Goal: Use online tool/utility: Utilize a website feature to perform a specific function

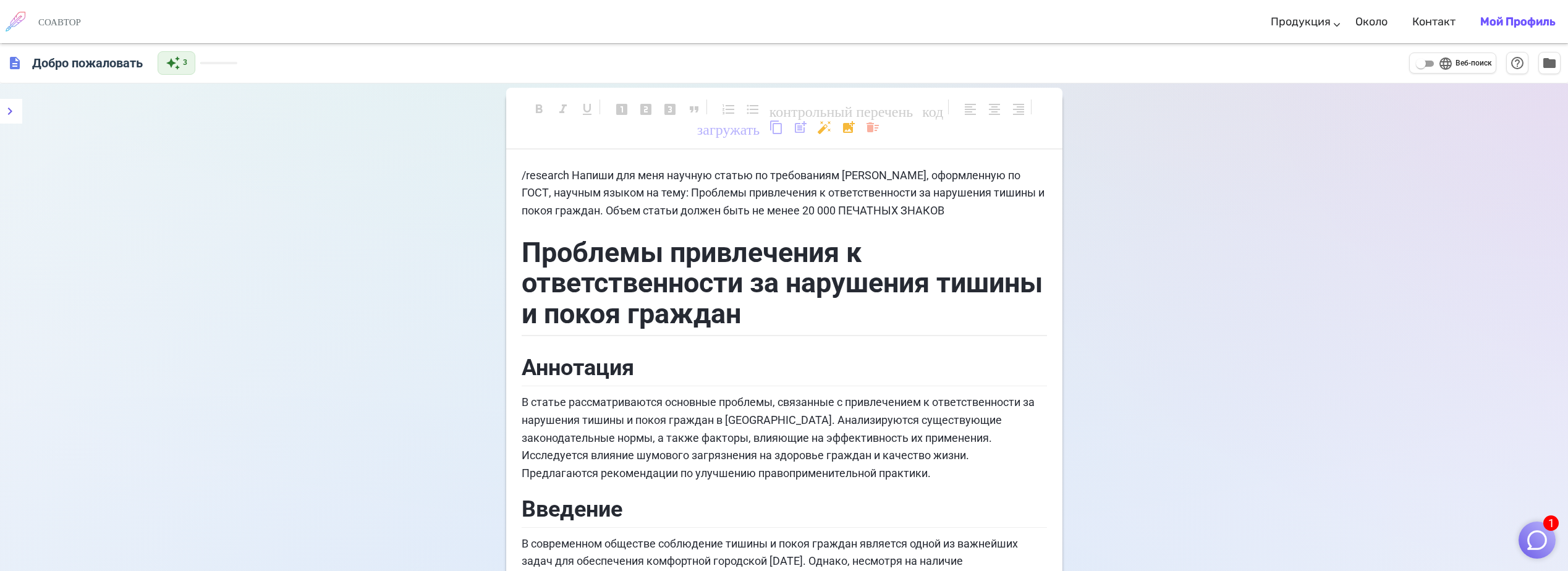
click at [71, 18] on h6 "СОАВТОР" at bounding box center [60, 21] width 43 height 11
click at [1434, 66] on input "language Веб-поиск" at bounding box center [1421, 64] width 45 height 15
checkbox input "true"
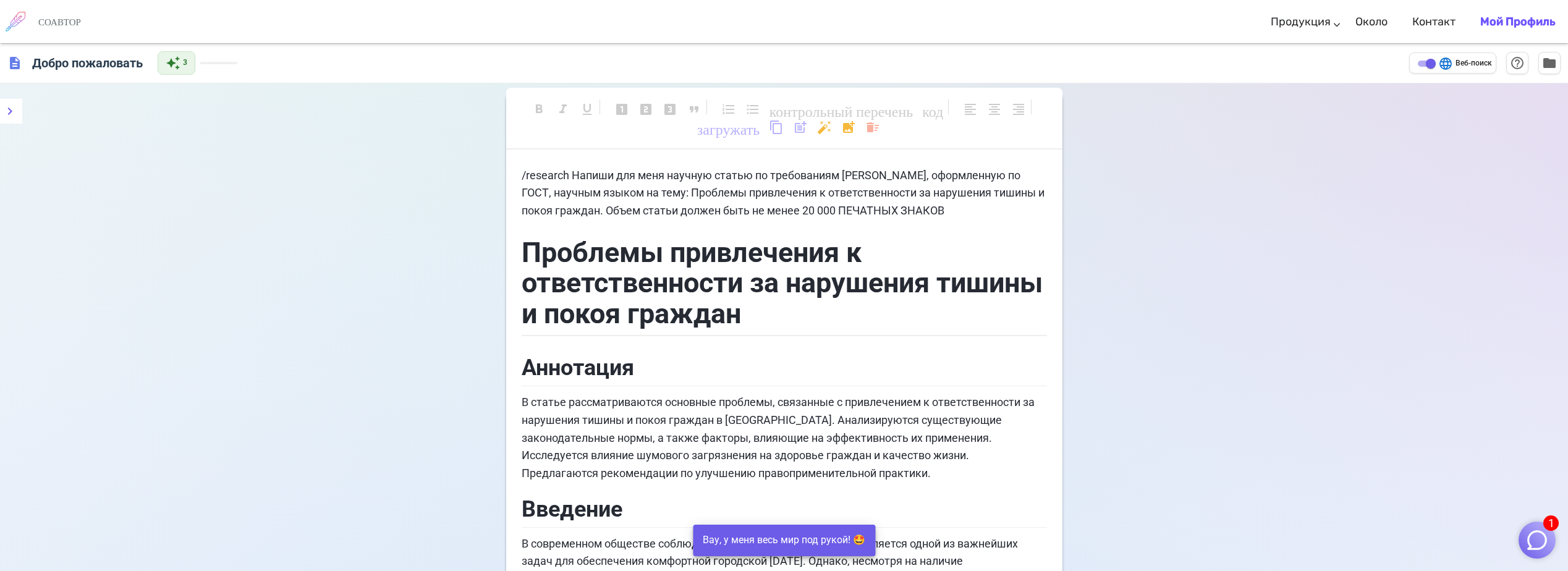
click at [27, 27] on img at bounding box center [15, 21] width 31 height 31
click at [1375, 19] on link "Около" at bounding box center [1371, 21] width 32 height 36
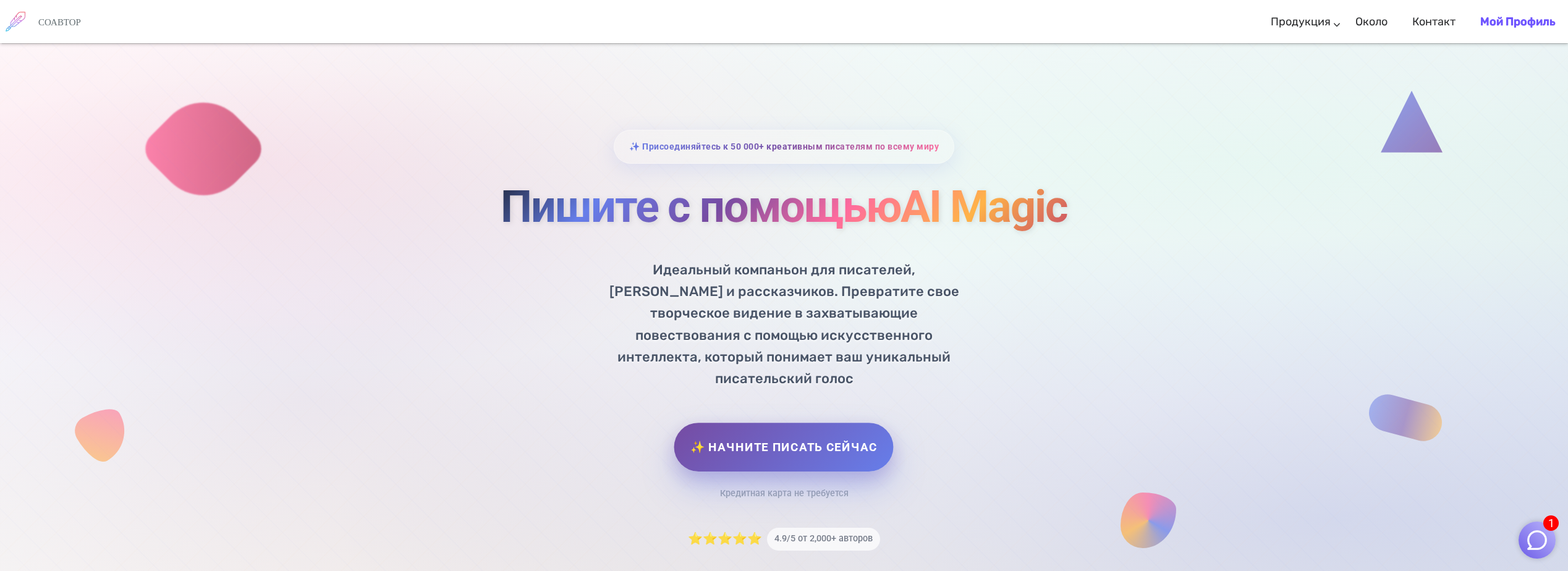
click at [747, 423] on link "✨ Начните писать сейчас" at bounding box center [784, 447] width 219 height 49
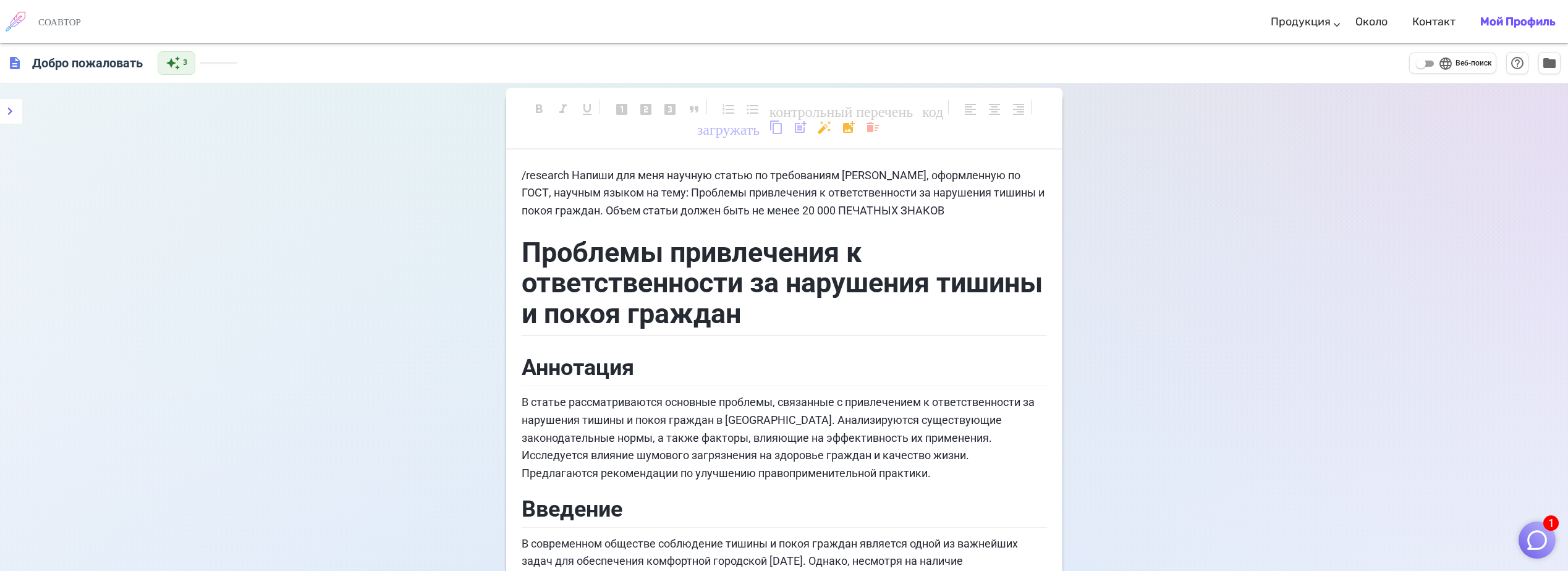
drag, startPoint x: 998, startPoint y: 293, endPoint x: 980, endPoint y: 295, distance: 18.1
click at [998, 293] on h1 "Проблемы привлечения к ответственности за нарушения тишины и покоя граждан" at bounding box center [784, 281] width 525 height 112
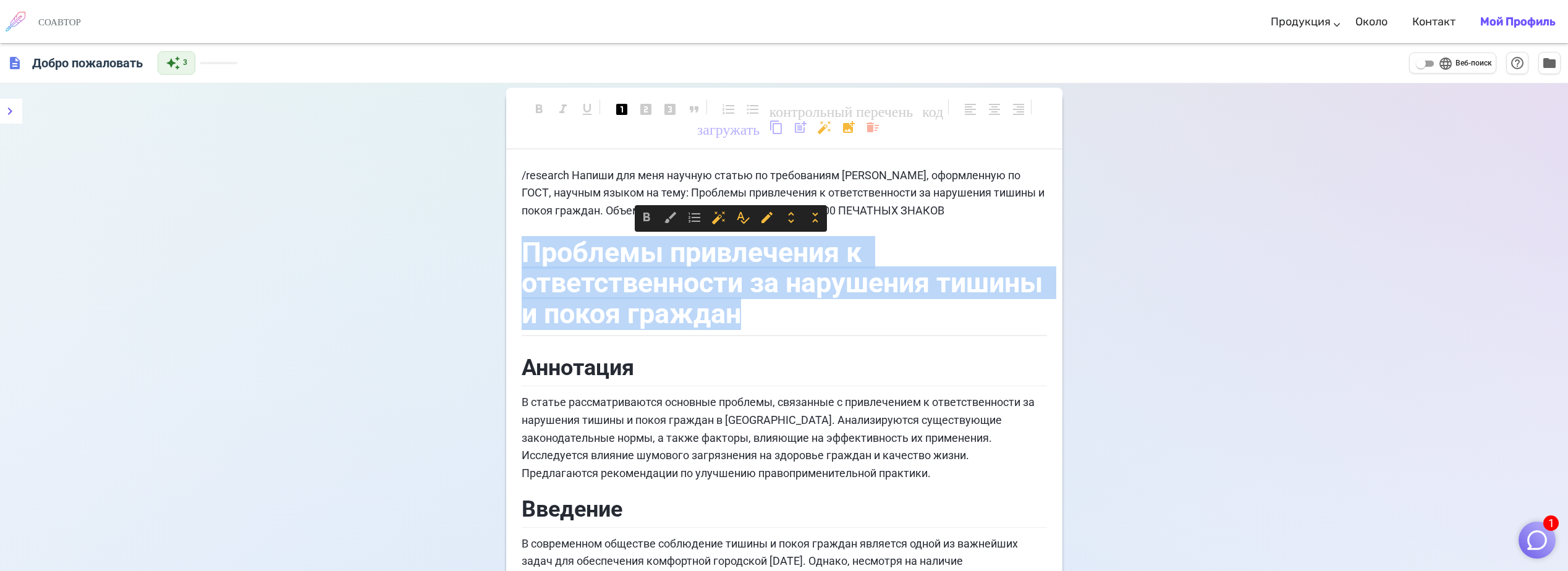
drag, startPoint x: 876, startPoint y: 319, endPoint x: 527, endPoint y: 256, distance: 354.6
click at [527, 256] on h1 "Проблемы привлечения к ответственности за нарушения тишины и покоя граждан" at bounding box center [784, 281] width 525 height 112
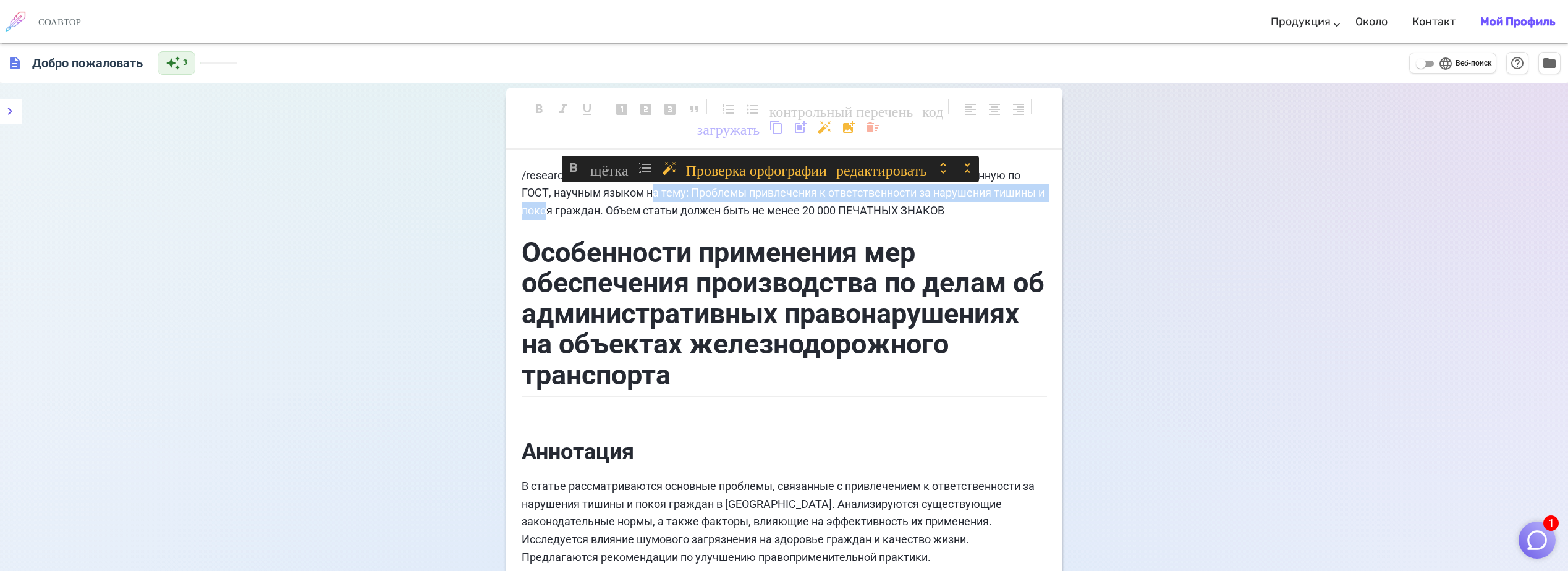
drag, startPoint x: 665, startPoint y: 192, endPoint x: 599, endPoint y: 211, distance: 68.7
click at [599, 211] on span "/research Напиши для меня научную статью по требованиям [PERSON_NAME], оформлен…" at bounding box center [784, 193] width 525 height 49
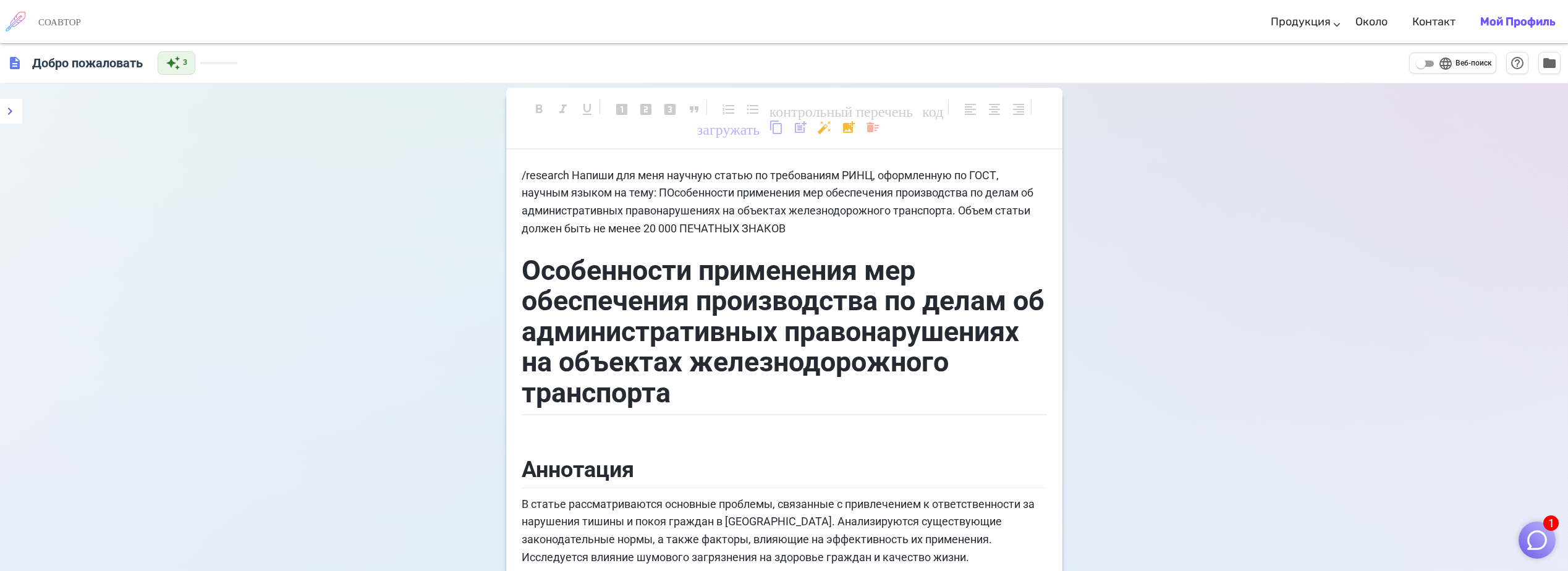
click at [959, 235] on p "/research Напиши для меня научную статью по требованиям РИНЦ, оформленную по ГО…" at bounding box center [784, 203] width 525 height 71
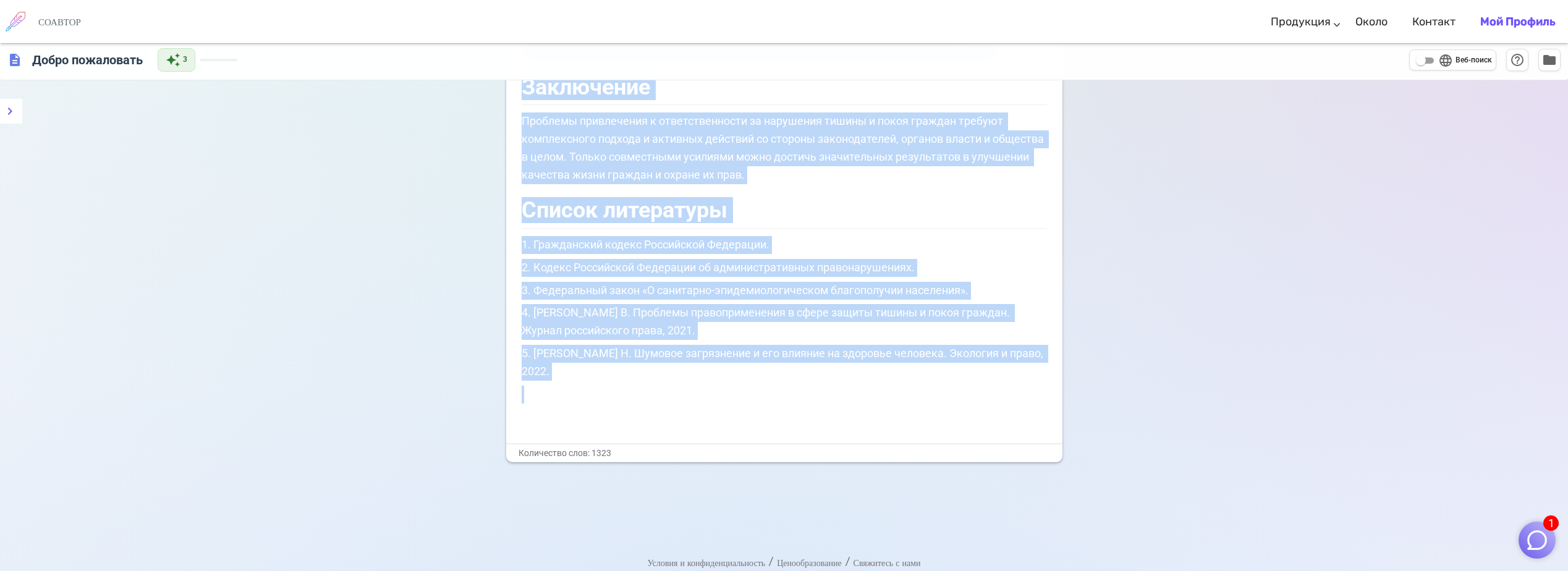
scroll to position [4526, 0]
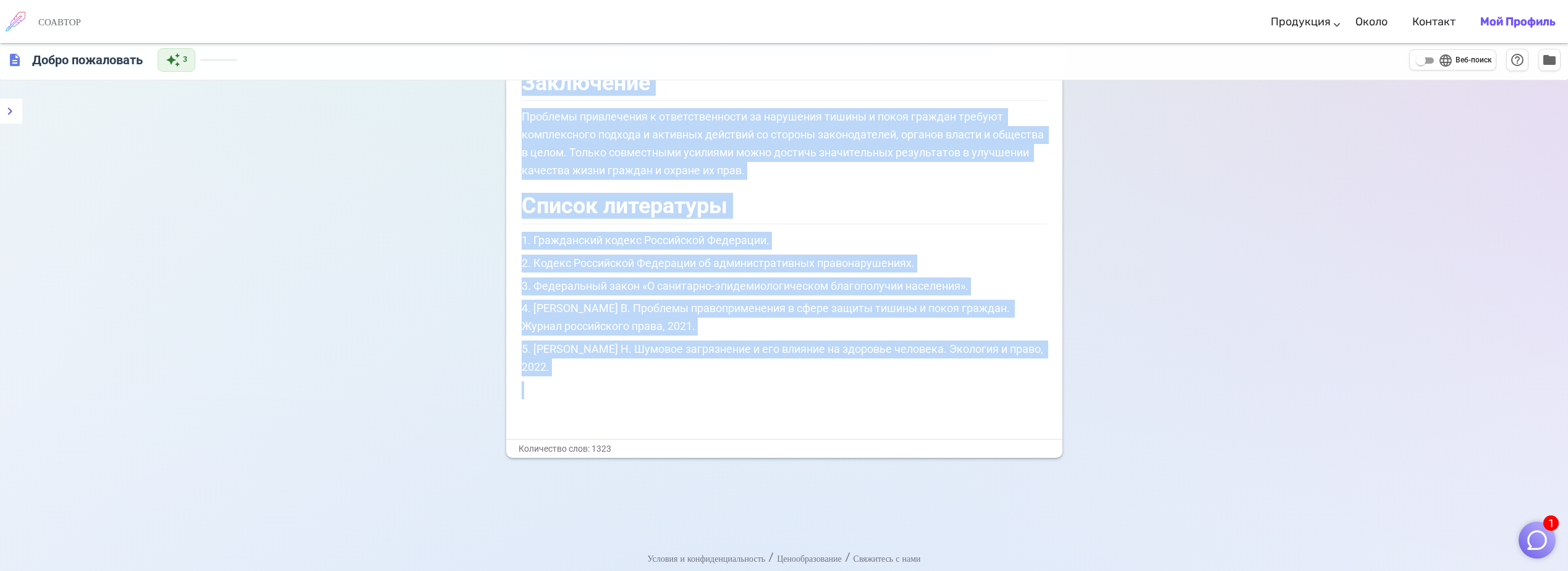
drag, startPoint x: 647, startPoint y: 279, endPoint x: 1073, endPoint y: 603, distance: 535.2
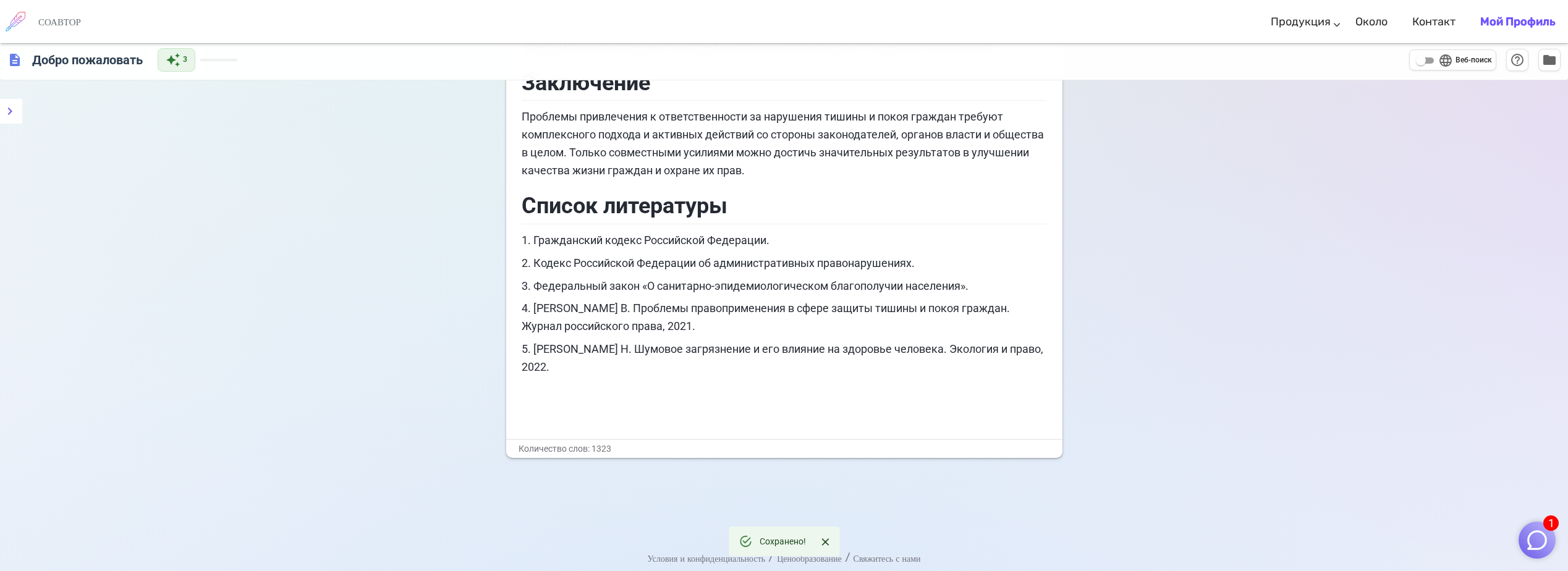
scroll to position [0, 0]
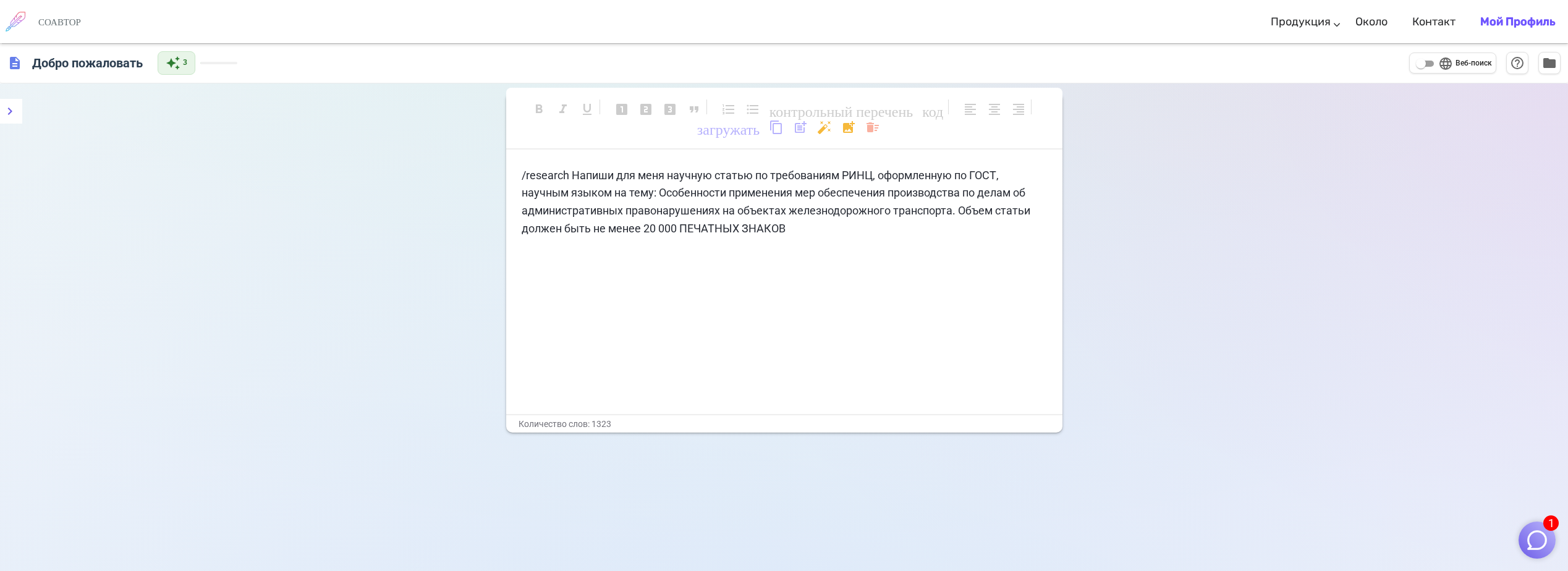
click at [841, 230] on p "/research Напиши для меня научную статью по требованиям РИНЦ, оформленную по ГО…" at bounding box center [784, 203] width 525 height 71
click at [1430, 59] on input "language Веб-поиск" at bounding box center [1421, 64] width 45 height 15
checkbox input "true"
click at [838, 240] on div "/research Напиши для меня научную статью по требованиям РИНЦ, оформленную по ГО…" at bounding box center [784, 237] width 525 height 140
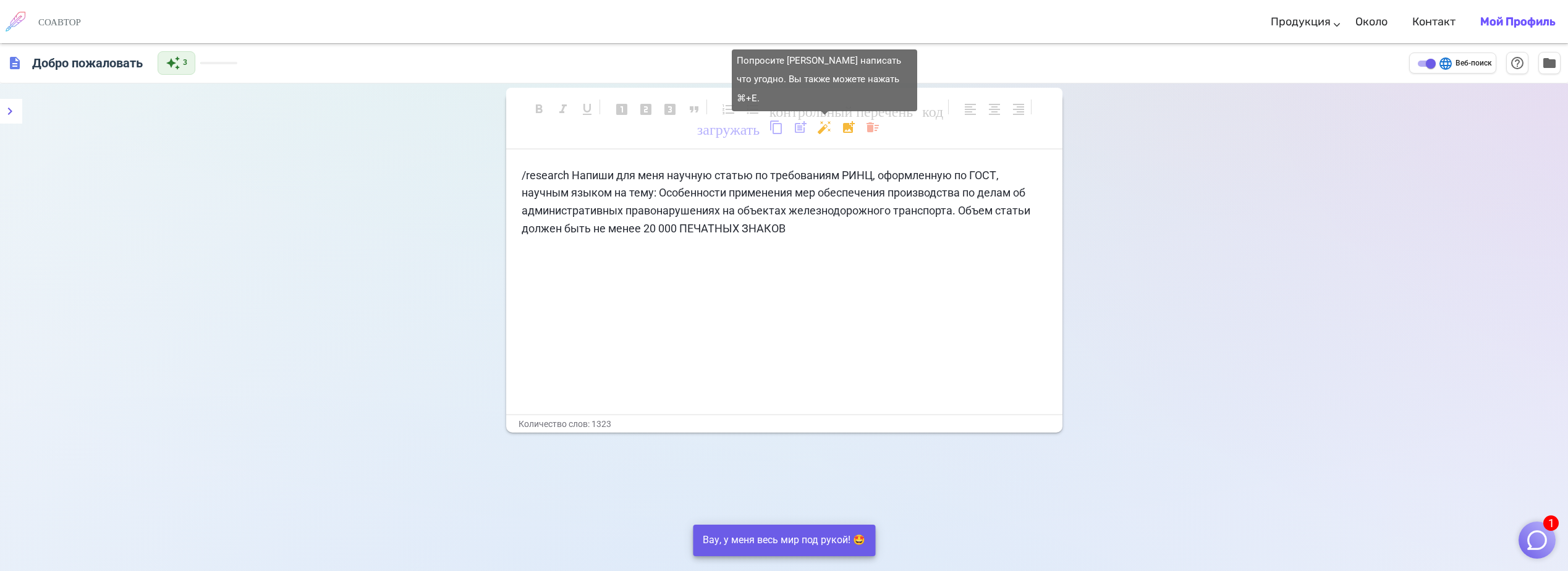
click at [823, 127] on body "1 СОАВТОР Продукция Writing Marketing Emails Images (soon) Около Контакт Мой пр…" at bounding box center [784, 327] width 1568 height 655
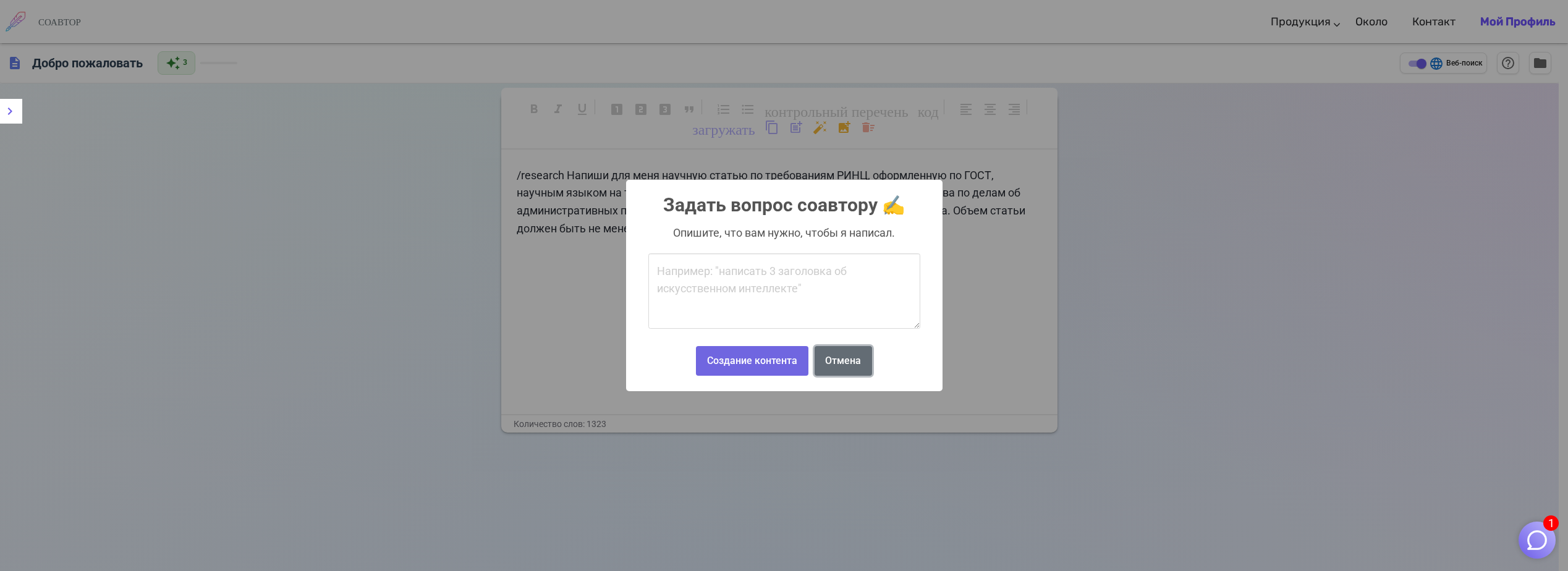
click at [828, 357] on button "Отмена" at bounding box center [843, 362] width 57 height 30
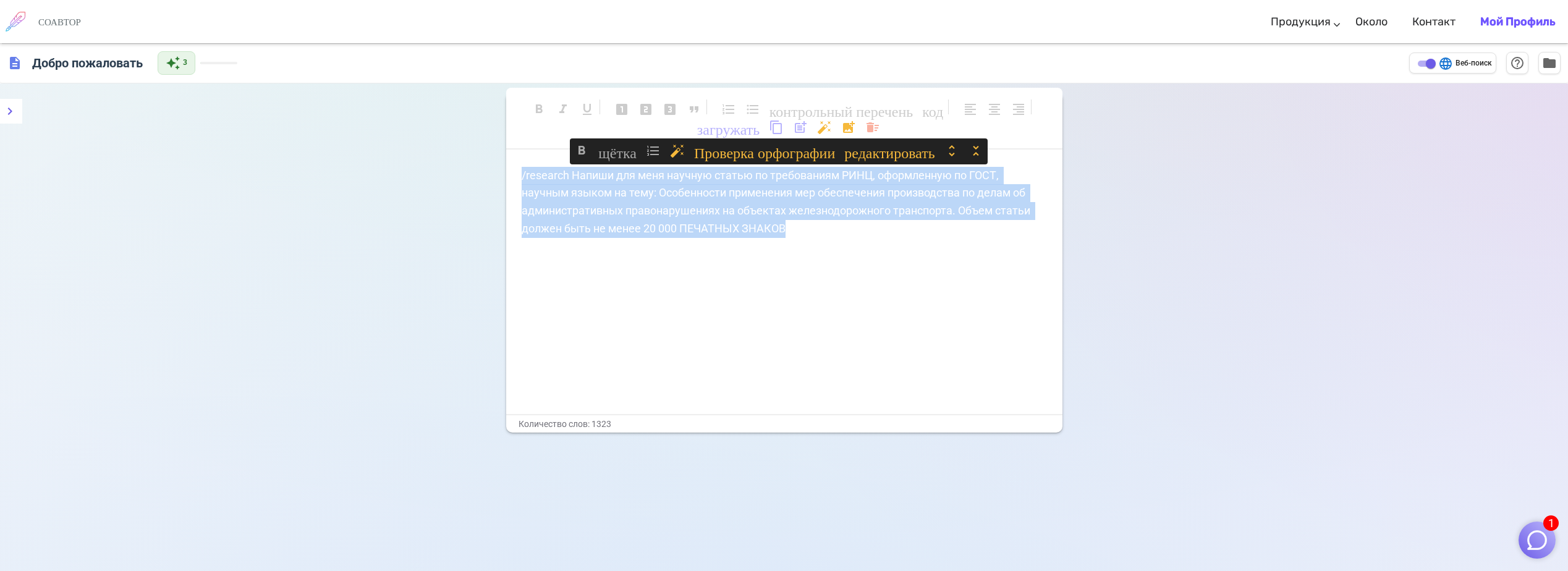
drag, startPoint x: 803, startPoint y: 235, endPoint x: 494, endPoint y: 177, distance: 314.4
click at [494, 177] on div "format_bold format_italic format_underlined looks_one looks_two looks_3 format_…" at bounding box center [784, 368] width 1568 height 571
copy span "/research Напиши для меня научную статью по требованиям РИНЦ, оформленную по ГО…"
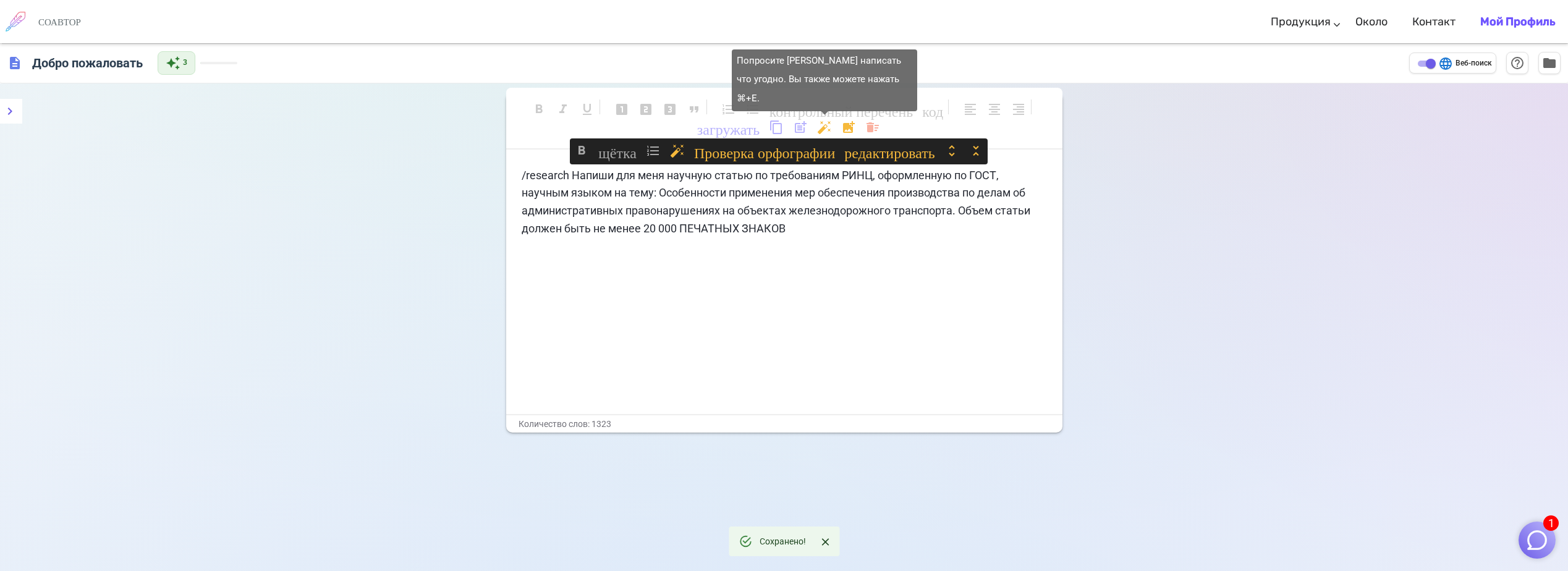
click at [832, 127] on body "1 СОАВТОР Продукция Writing Marketing Emails Images (soon) Около Контакт Мой пр…" at bounding box center [784, 327] width 1568 height 655
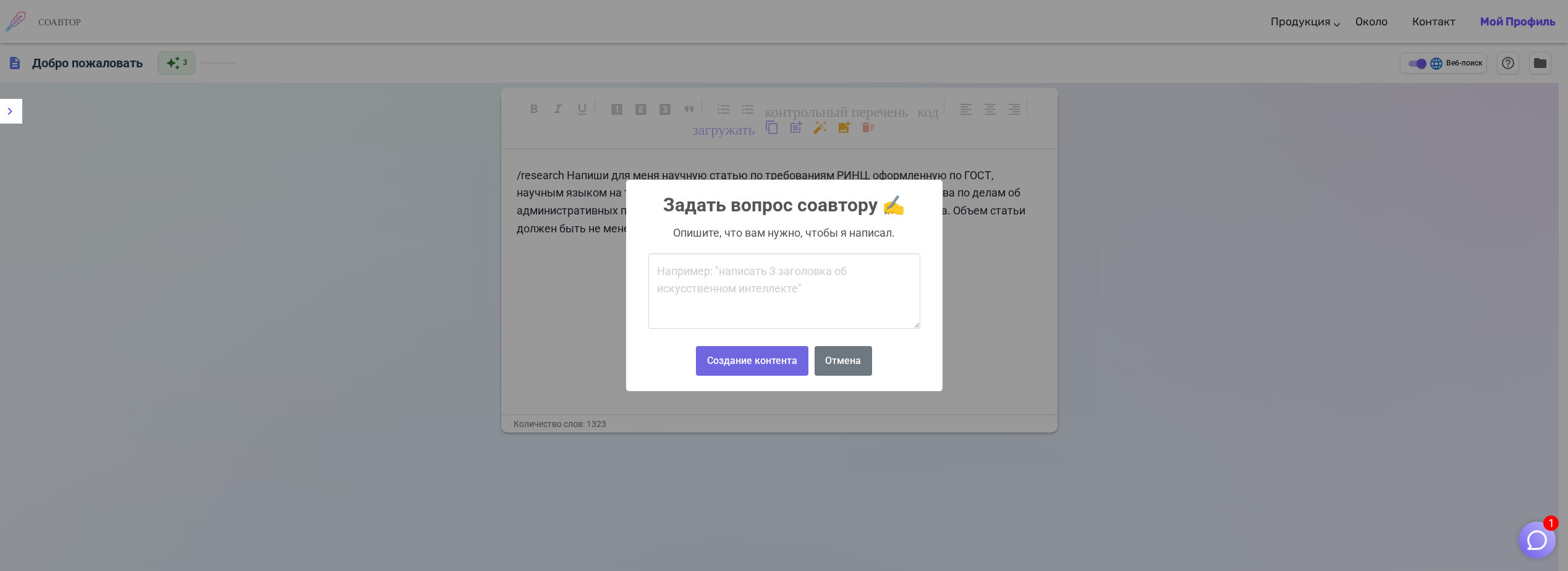
click at [769, 288] on textarea at bounding box center [784, 291] width 272 height 76
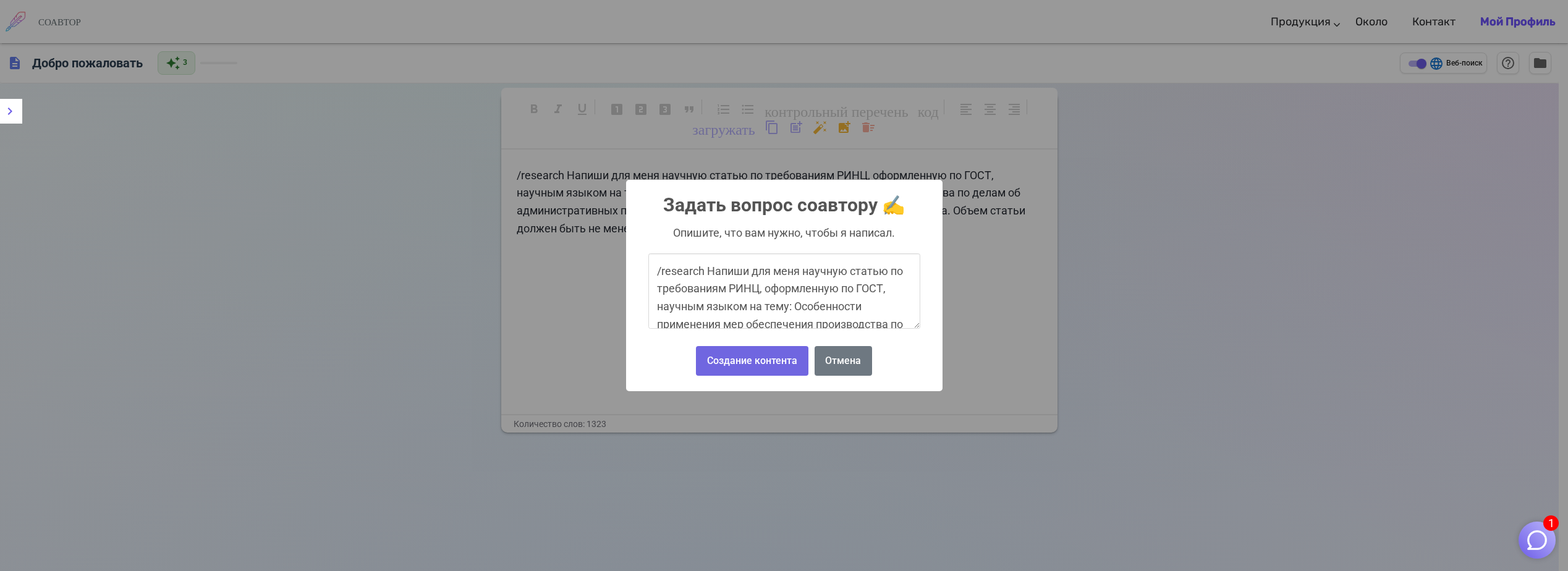
scroll to position [93, 0]
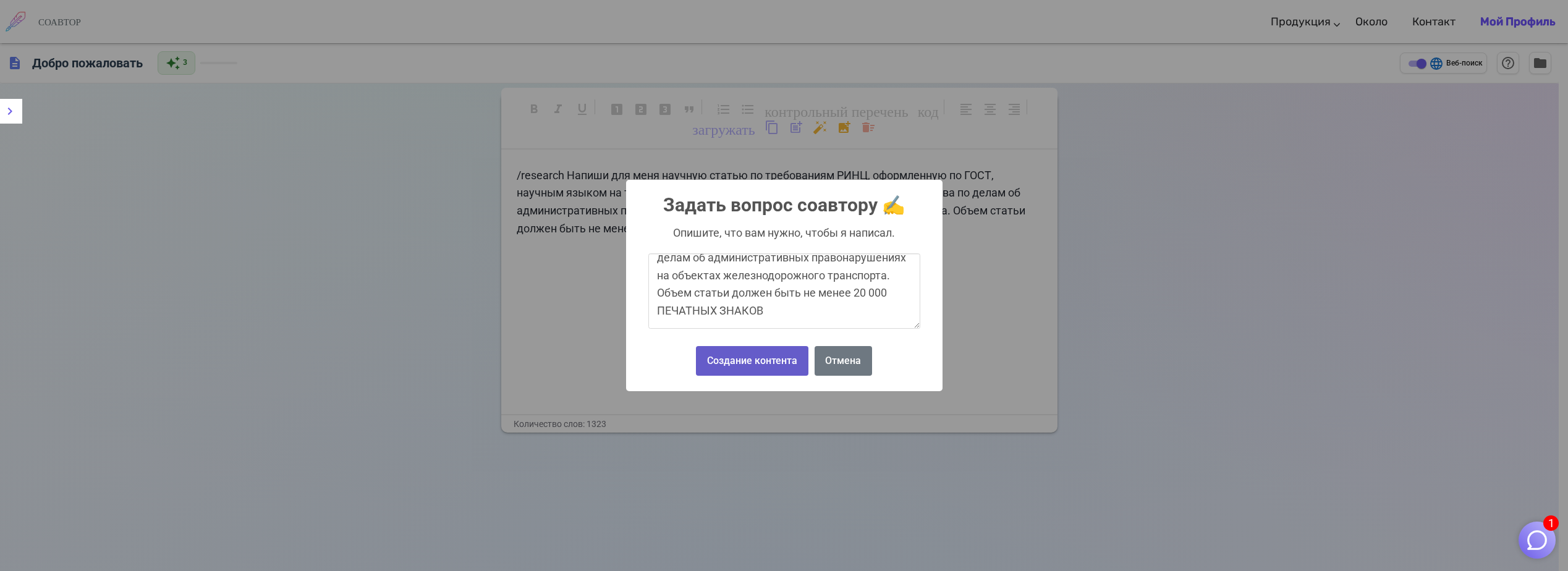
type textarea "/research Напиши для меня научную статью по требованиям РИНЦ, оформленную по ГО…"
click at [736, 361] on button "Создание контента" at bounding box center [752, 362] width 112 height 30
